Goal: Information Seeking & Learning: Find specific fact

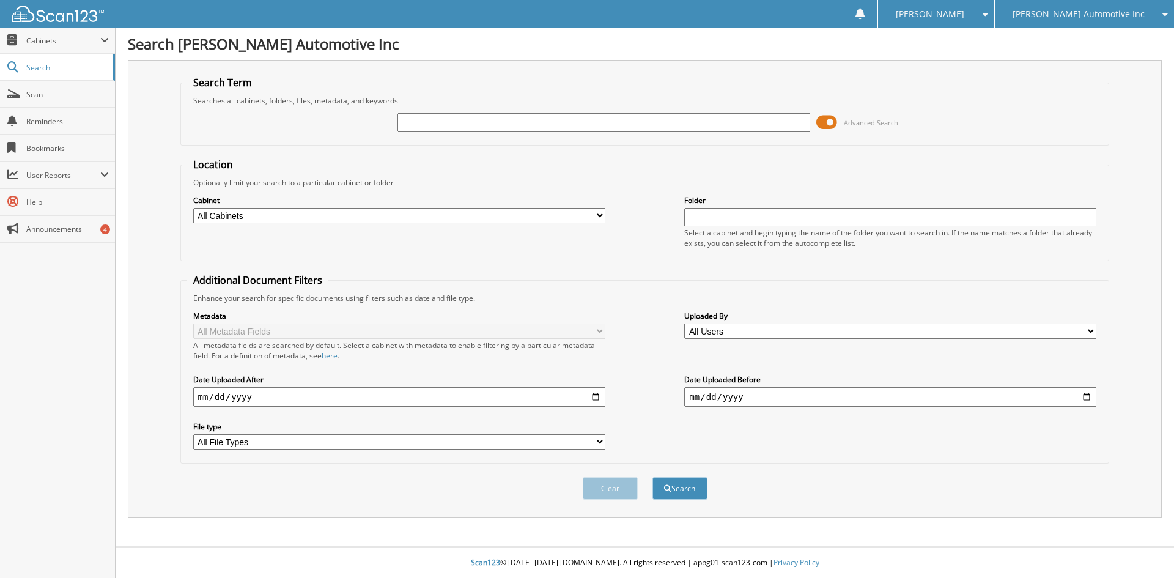
drag, startPoint x: 826, startPoint y: 124, endPoint x: 796, endPoint y: 125, distance: 30.0
click at [826, 122] on span at bounding box center [826, 122] width 21 height 18
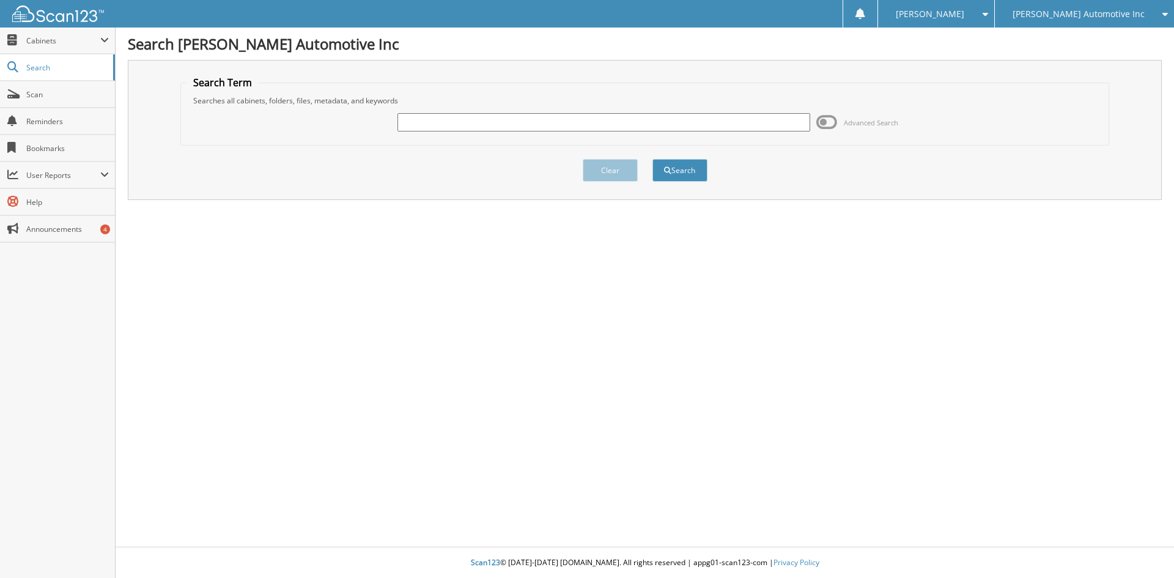
click at [454, 128] on input "text" at bounding box center [603, 122] width 412 height 18
type input "27602"
click at [653, 159] on button "Search" at bounding box center [680, 170] width 55 height 23
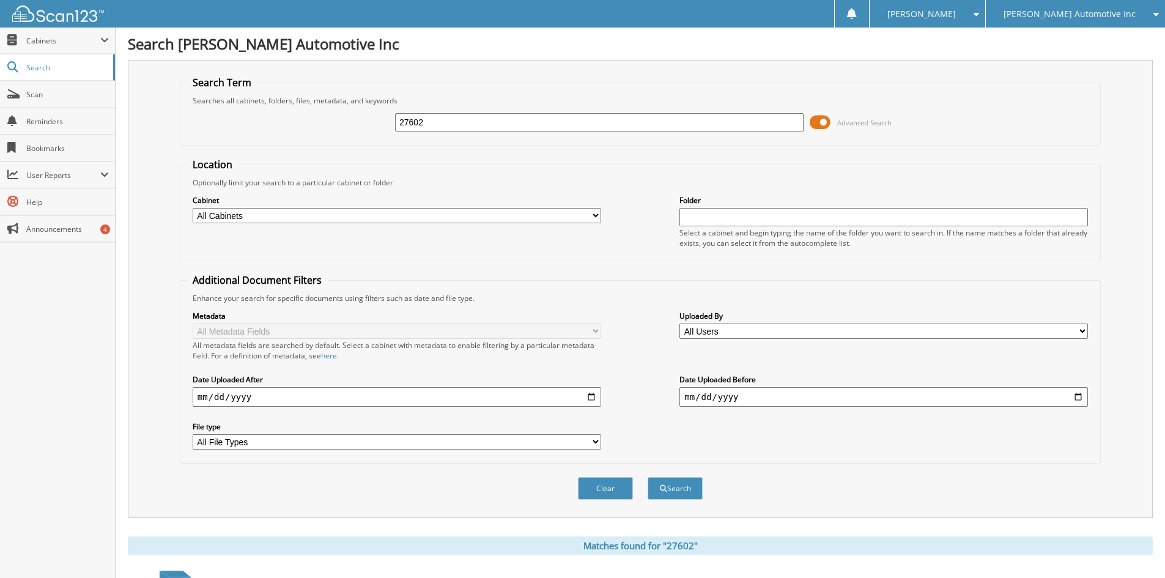
click at [825, 121] on span at bounding box center [820, 122] width 21 height 18
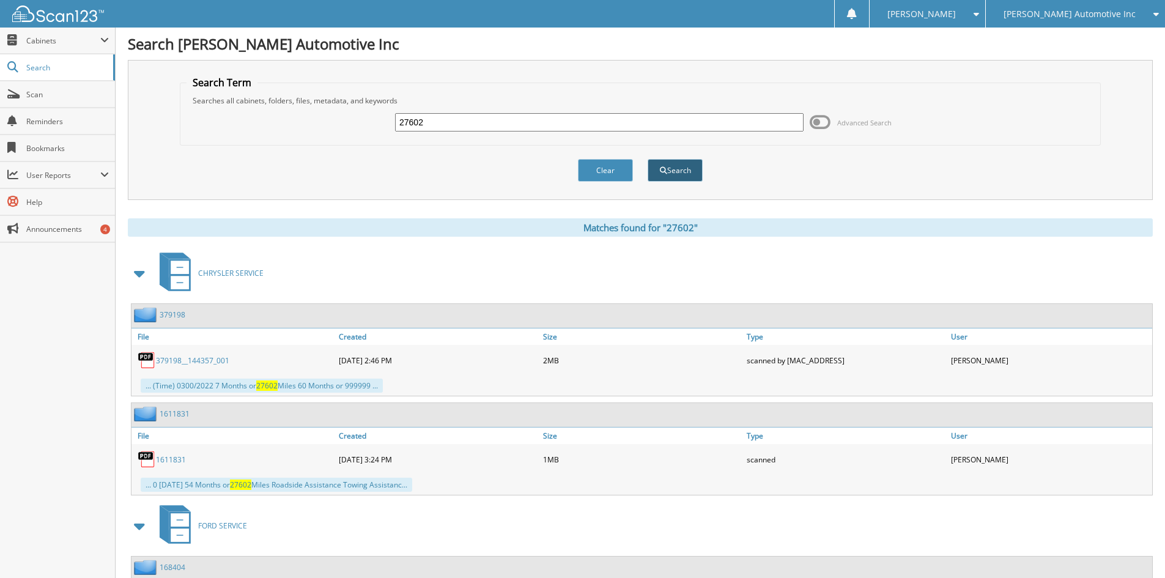
drag, startPoint x: 663, startPoint y: 158, endPoint x: 670, endPoint y: 166, distance: 10.8
click at [663, 159] on div "Search" at bounding box center [674, 170] width 57 height 25
click at [670, 166] on button "Search" at bounding box center [675, 170] width 55 height 23
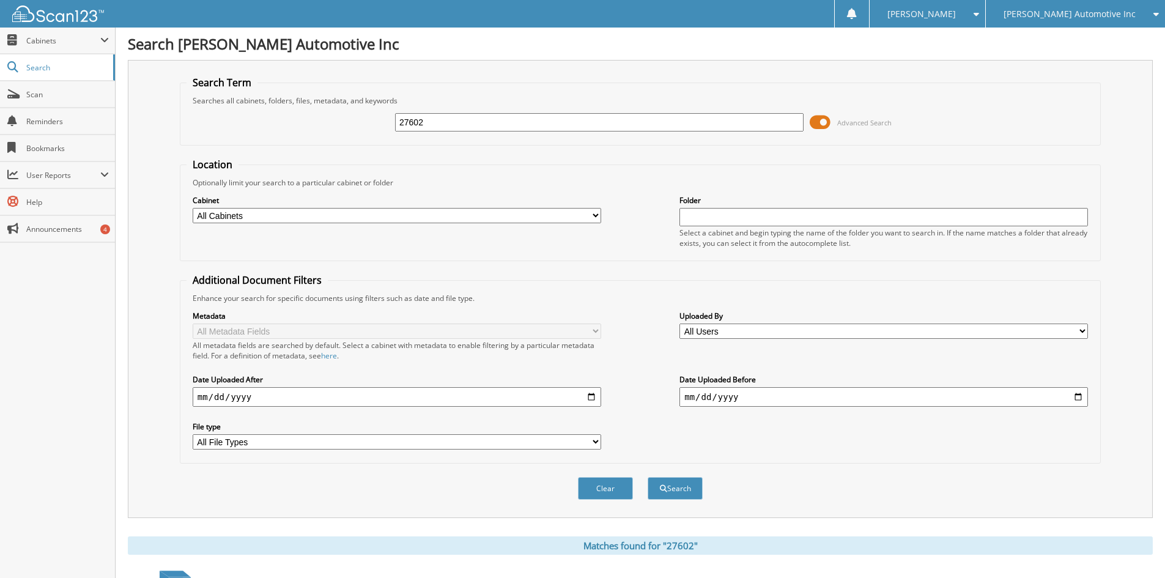
drag, startPoint x: 436, startPoint y: 126, endPoint x: 308, endPoint y: 189, distance: 142.5
click at [308, 189] on form "Search Term Searches all cabinets, folders, files, metadata, and keywords 27602…" at bounding box center [640, 294] width 921 height 437
type input "FLAGSHIP"
click at [648, 477] on button "Search" at bounding box center [675, 488] width 55 height 23
click at [459, 120] on input "FLAGSHIP" at bounding box center [599, 122] width 409 height 18
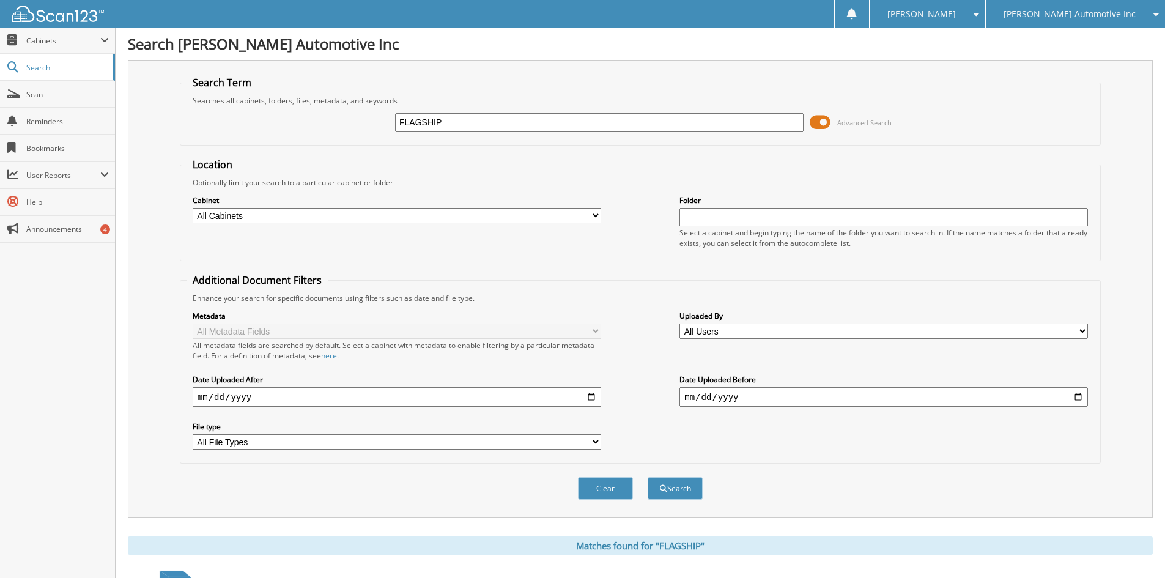
drag, startPoint x: 450, startPoint y: 128, endPoint x: 372, endPoint y: 130, distance: 78.3
click at [372, 130] on div "FLAGSHIP Advanced Search" at bounding box center [641, 122] width 908 height 33
type input "27671"
click at [682, 484] on button "Search" at bounding box center [675, 488] width 55 height 23
click at [76, 46] on span "Cabinets" at bounding box center [57, 41] width 115 height 26
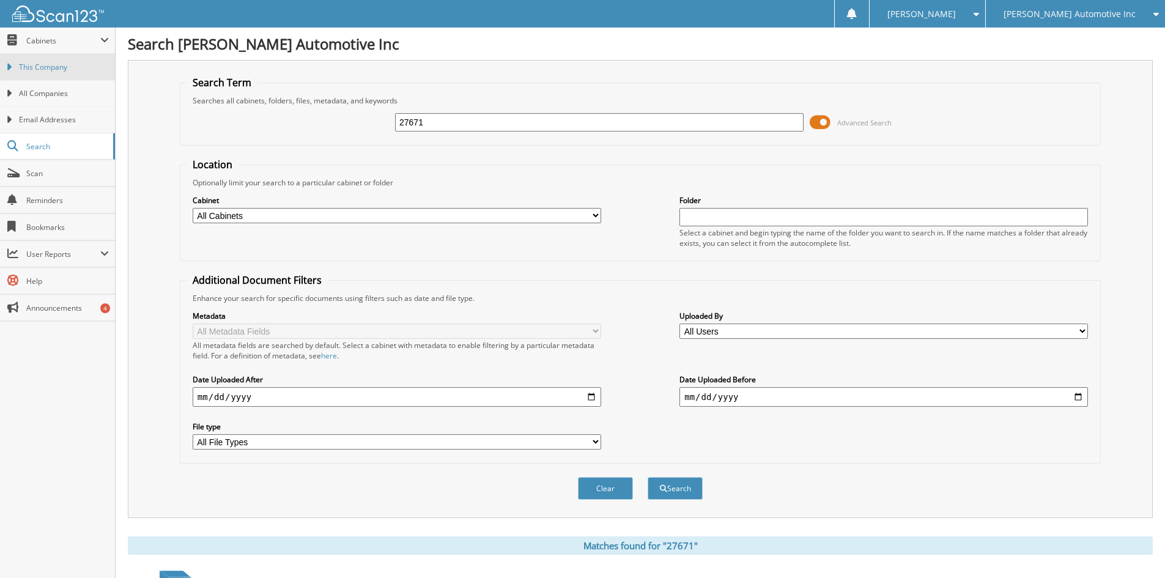
click at [73, 66] on span "This Company" at bounding box center [64, 67] width 90 height 11
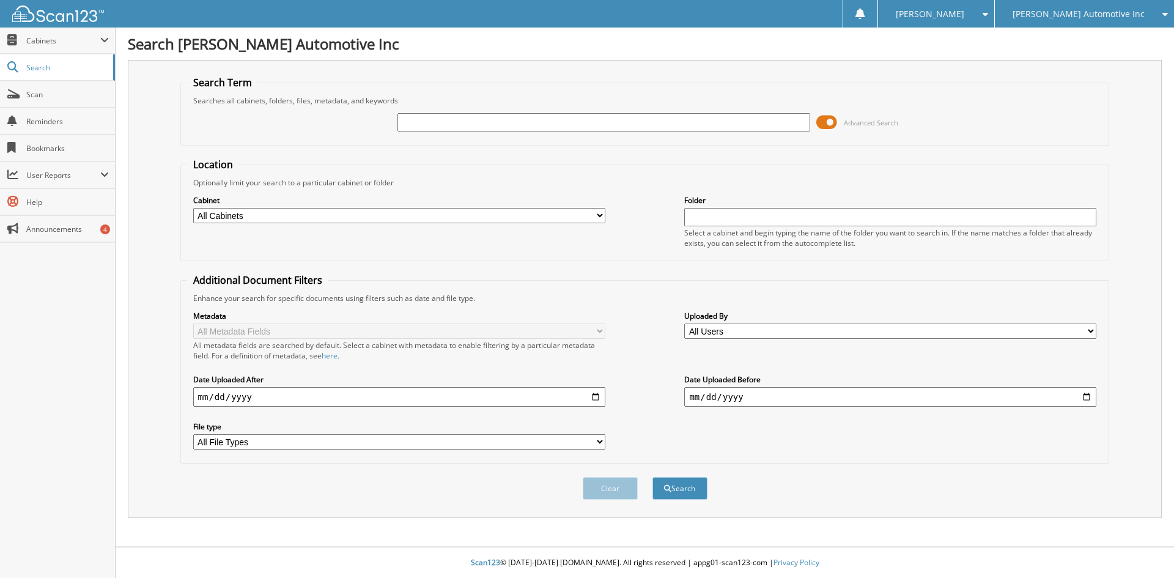
drag, startPoint x: 535, startPoint y: 240, endPoint x: 541, endPoint y: 220, distance: 20.3
click at [536, 240] on div "Cabinet All Cabinets ATMORE RESERVES CAR DEALS CHRYSLER PARTS CHRYSLER SERVICE …" at bounding box center [645, 221] width 916 height 67
click at [542, 209] on select "All Cabinets ATMORE RESERVES CAR DEALS CHRYSLER PARTS CHRYSLER SERVICE CSA PROD…" at bounding box center [399, 215] width 412 height 15
select select "35245"
click at [193, 208] on select "All Cabinets ATMORE RESERVES CAR DEALS CHRYSLER PARTS CHRYSLER SERVICE CSA PROD…" at bounding box center [399, 215] width 412 height 15
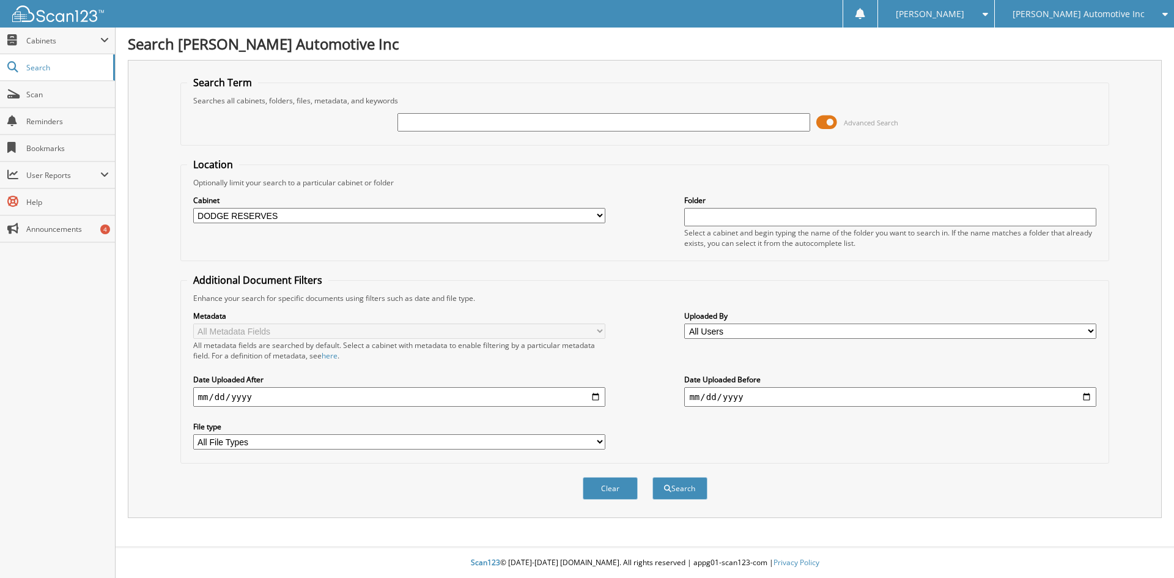
click at [460, 123] on input "text" at bounding box center [603, 122] width 412 height 18
type input "27671"
click at [664, 490] on span "submit" at bounding box center [667, 488] width 7 height 7
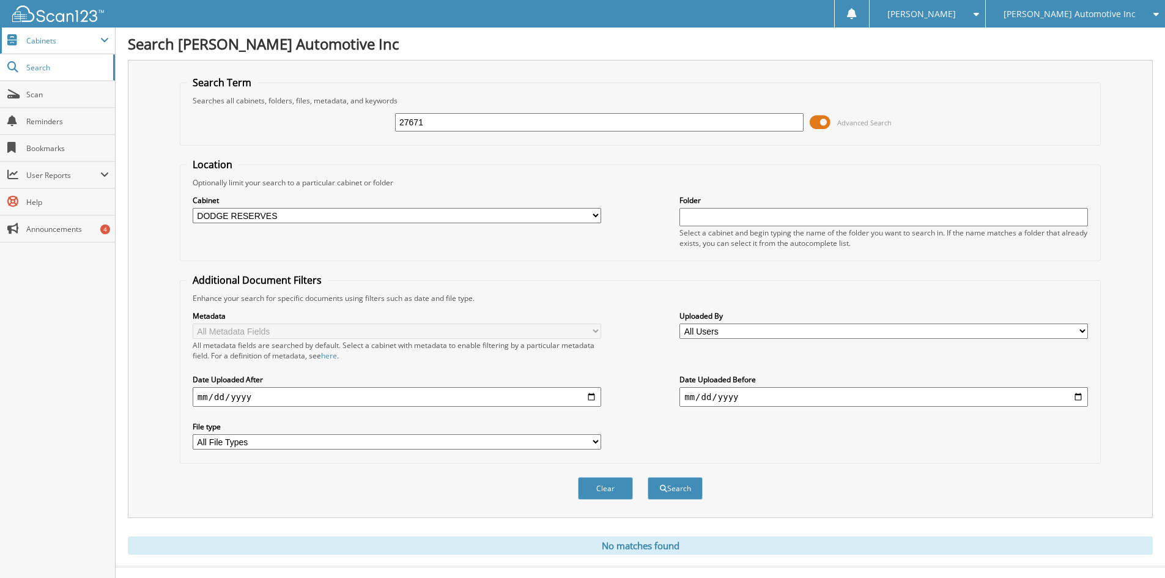
click at [70, 48] on span "Cabinets" at bounding box center [57, 41] width 115 height 26
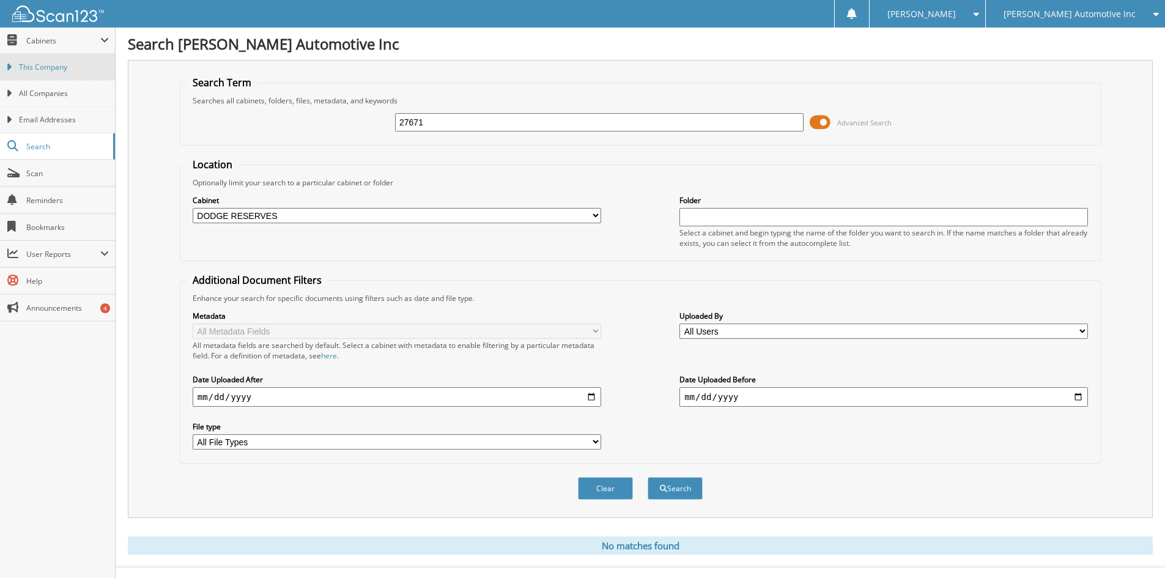
click at [70, 70] on span "This Company" at bounding box center [64, 67] width 90 height 11
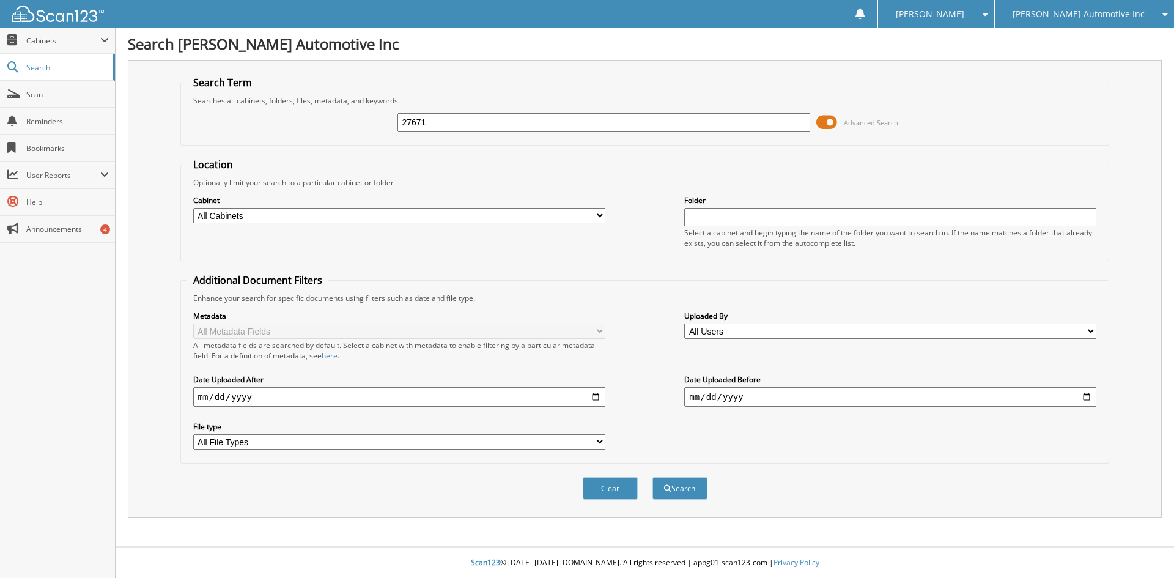
type input "27671"
click at [653, 477] on button "Search" at bounding box center [680, 488] width 55 height 23
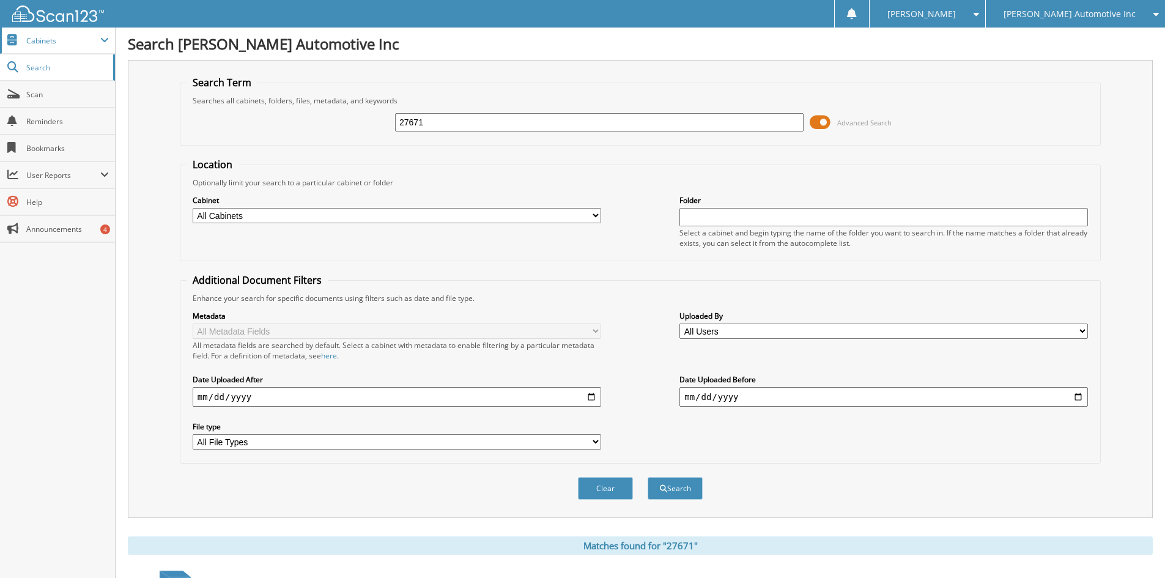
click at [66, 37] on span "Cabinets" at bounding box center [63, 40] width 74 height 10
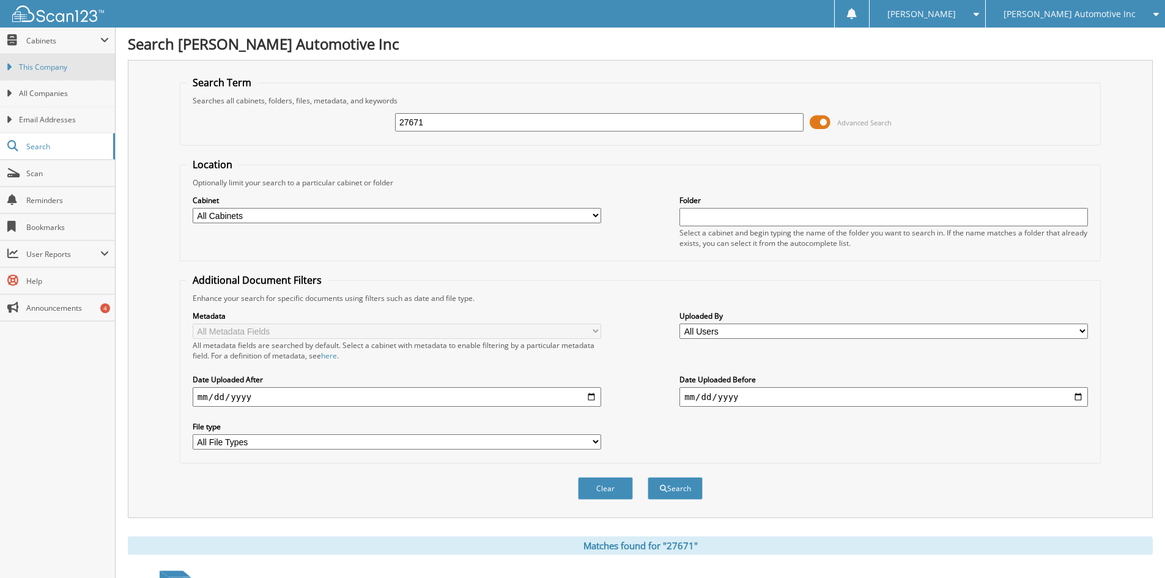
click at [64, 68] on span "This Company" at bounding box center [64, 67] width 90 height 11
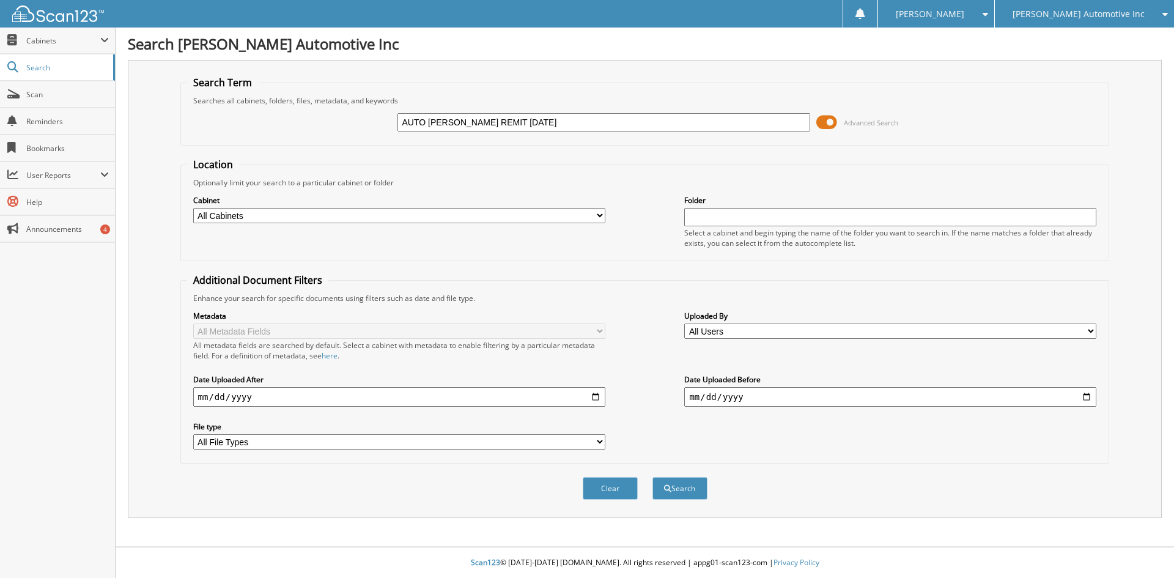
type input "AUTO [PERSON_NAME] REMIT [DATE]"
click at [653, 477] on button "Search" at bounding box center [680, 488] width 55 height 23
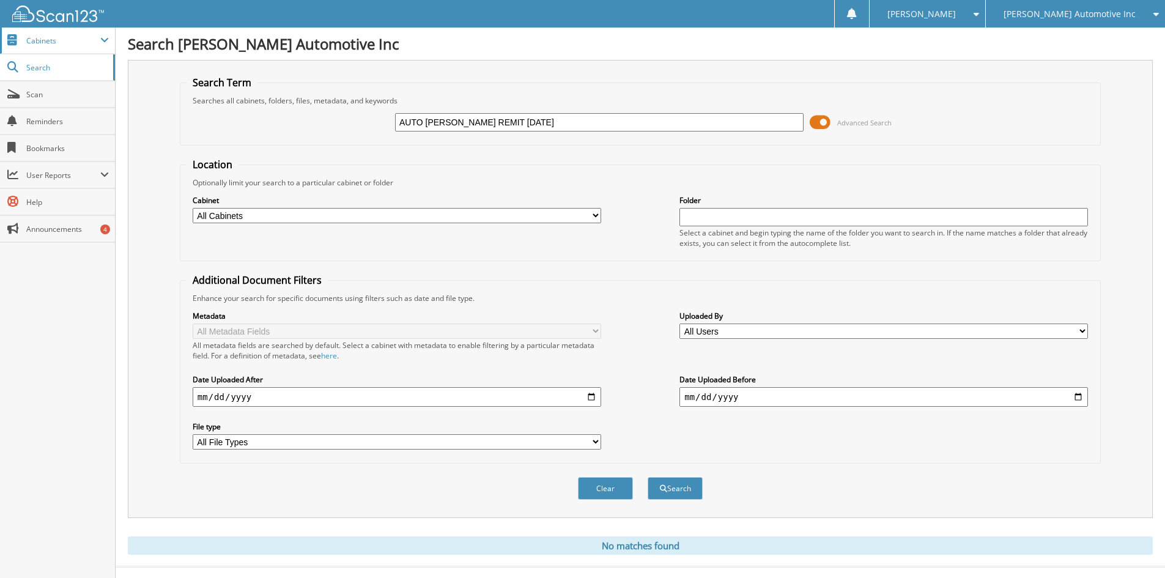
click at [39, 43] on span "Cabinets" at bounding box center [63, 40] width 74 height 10
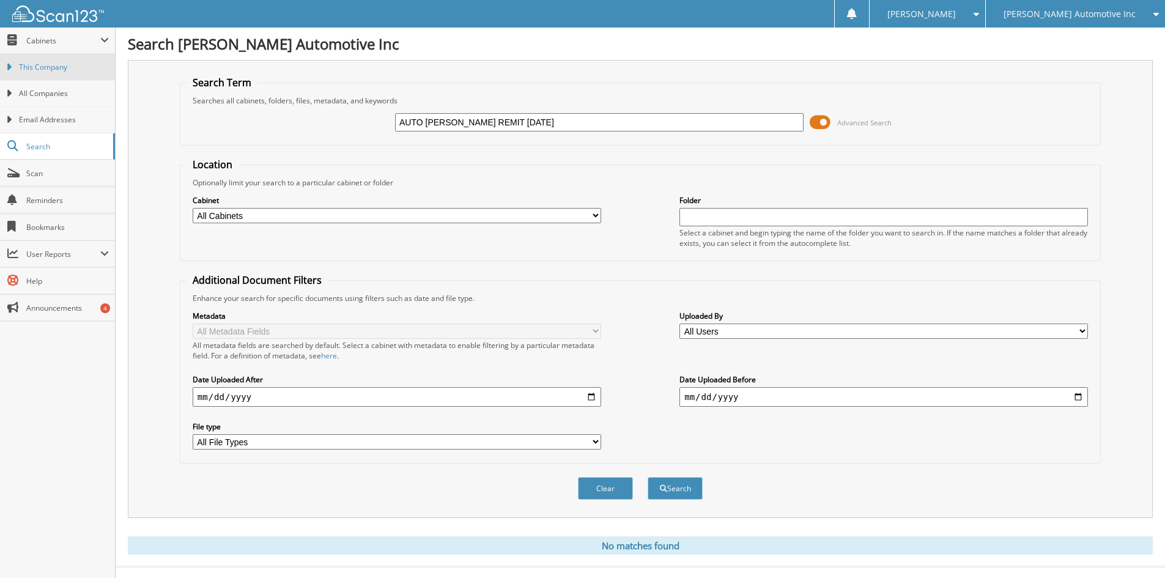
click at [48, 62] on span "This Company" at bounding box center [64, 67] width 90 height 11
